Goal: Transaction & Acquisition: Purchase product/service

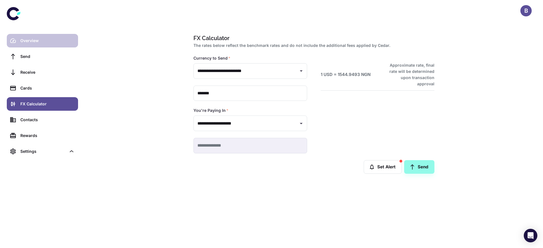
click at [26, 42] on div "Overview" at bounding box center [47, 41] width 54 height 6
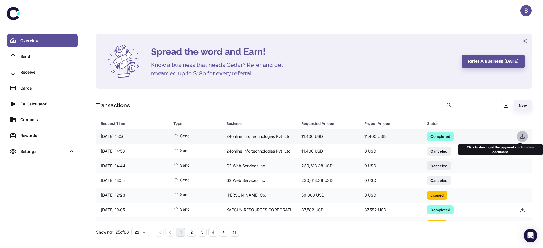
click at [521, 138] on icon "button" at bounding box center [522, 136] width 7 height 7
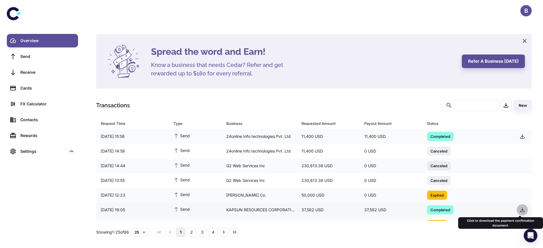
click at [519, 209] on icon "button" at bounding box center [522, 210] width 7 height 7
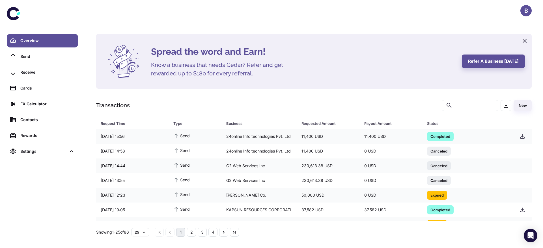
click at [531, 145] on div "Spread the word and Earn! Know a business that needs Cedar? Refer and get rewar…" at bounding box center [313, 135] width 449 height 203
click at [323, 162] on div "230,613.38 USD" at bounding box center [328, 166] width 63 height 11
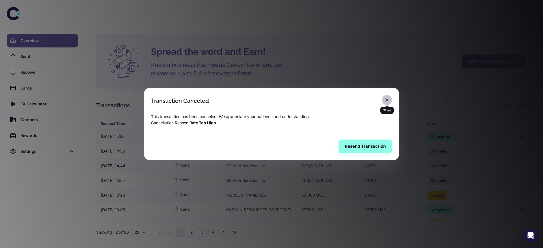
click at [386, 101] on icon "button" at bounding box center [386, 99] width 3 height 3
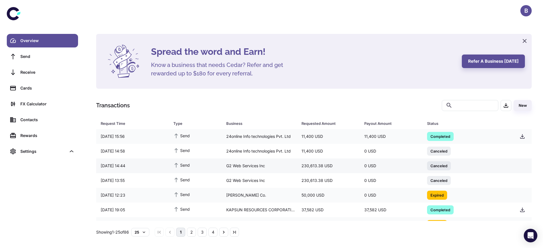
click at [364, 166] on div "0 USD" at bounding box center [391, 166] width 63 height 11
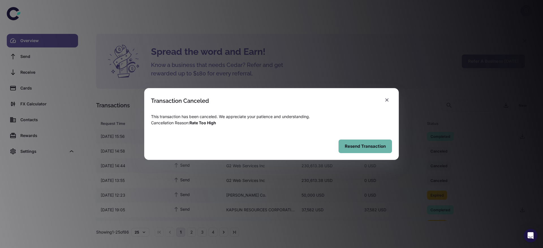
click at [352, 147] on button "Resend Transaction" at bounding box center [365, 147] width 53 height 14
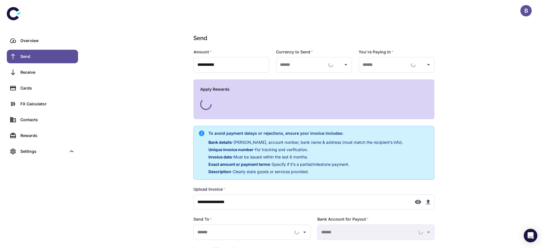
type input "**********"
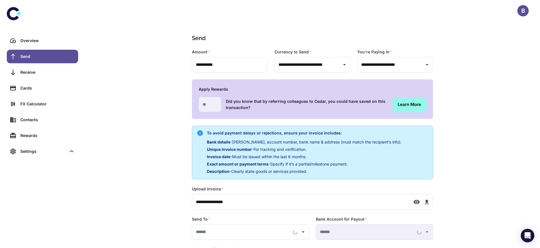
type input "**********"
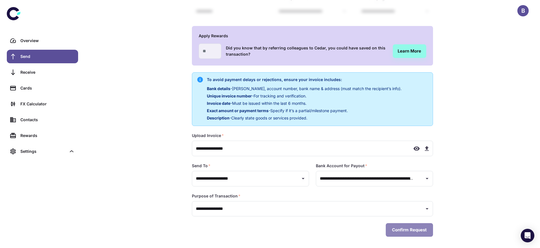
click at [389, 224] on button "Confirm Request" at bounding box center [409, 231] width 47 height 14
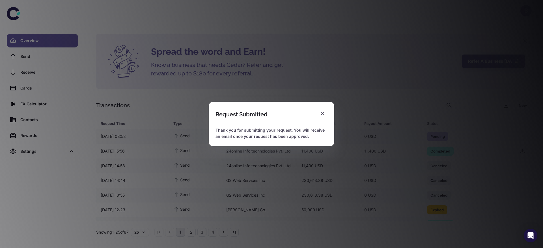
click at [357, 70] on div "Request Submitted Thank you for submitting your request. You will receive an em…" at bounding box center [271, 124] width 543 height 248
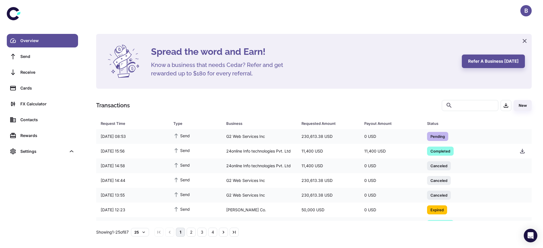
click at [355, 47] on h4 "Spread the word and Earn!" at bounding box center [303, 52] width 304 height 14
